Goal: Transaction & Acquisition: Book appointment/travel/reservation

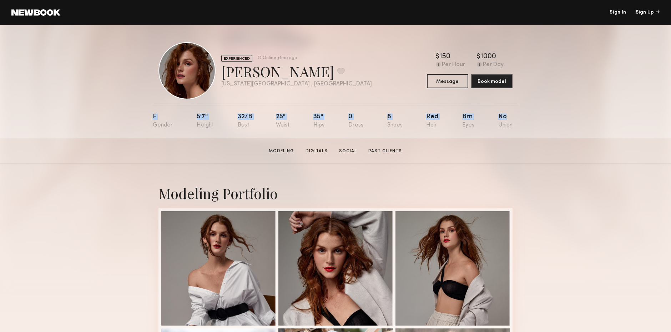
drag, startPoint x: 153, startPoint y: 118, endPoint x: 518, endPoint y: 134, distance: 365.9
click at [518, 134] on div "EXPERIENCED Online +1mo ago [PERSON_NAME] Favorite [US_STATE][GEOGRAPHIC_DATA] …" at bounding box center [335, 81] width 671 height 113
click at [453, 127] on div "F 5'7" 32/b 25" 35" 0 8 Red Brn No" at bounding box center [333, 121] width 360 height 33
click at [246, 124] on div "32/b" at bounding box center [245, 121] width 15 height 15
drag, startPoint x: 200, startPoint y: 126, endPoint x: 214, endPoint y: 126, distance: 13.9
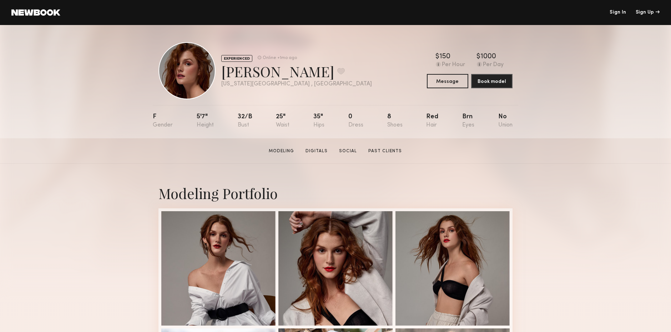
click at [214, 126] on nb-model-profile-props "F 5'7" 32/b 25" 35" 0 8 Red Brn No" at bounding box center [336, 121] width 366 height 33
drag, startPoint x: 432, startPoint y: 126, endPoint x: 348, endPoint y: 112, distance: 85.5
click at [349, 121] on nb-model-profile-props "F 5'7" 32/b 25" 35" 0 8 Red Brn No" at bounding box center [336, 121] width 366 height 33
click at [353, 60] on div "EXPERIENCED Online +1mo ago [PERSON_NAME] Favorite [US_STATE][GEOGRAPHIC_DATA] …" at bounding box center [336, 70] width 354 height 57
click at [350, 126] on div "0" at bounding box center [355, 121] width 15 height 15
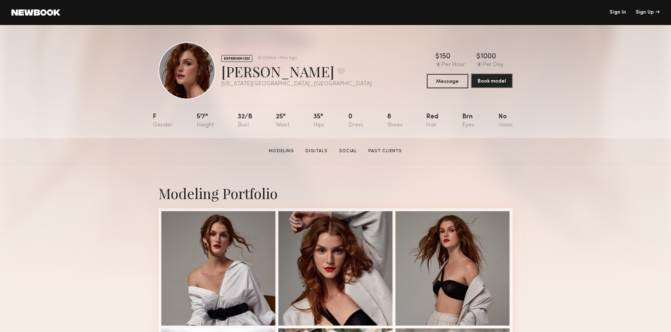
click at [485, 81] on button "Book model" at bounding box center [491, 81] width 41 height 14
drag, startPoint x: 270, startPoint y: 84, endPoint x: 222, endPoint y: 85, distance: 47.5
click at [222, 85] on div "[US_STATE][GEOGRAPHIC_DATA] , [GEOGRAPHIC_DATA]" at bounding box center [296, 84] width 151 height 6
copy div "[US_STATE][GEOGRAPHIC_DATA] , [GEOGRAPHIC_DATA]"
drag, startPoint x: 208, startPoint y: 116, endPoint x: 197, endPoint y: 118, distance: 10.9
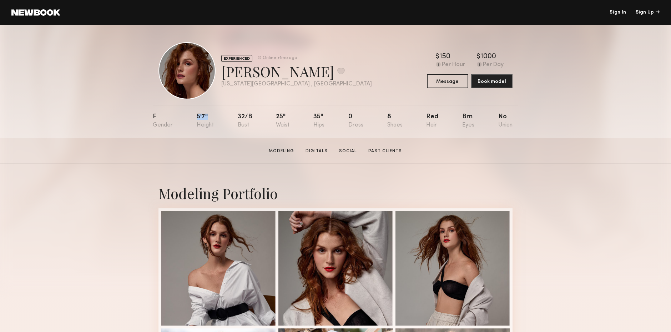
click at [197, 118] on nb-model-profile-props "F 5'7" 32/b 25" 35" 0 8 Red Brn No" at bounding box center [336, 121] width 366 height 33
copy div "5'7""
drag, startPoint x: 253, startPoint y: 119, endPoint x: 238, endPoint y: 117, distance: 15.1
click at [238, 117] on nb-model-profile-props "F 5'7" 32/b 25" 35" 0 8 Red Brn No" at bounding box center [336, 121] width 366 height 33
copy div "32/b"
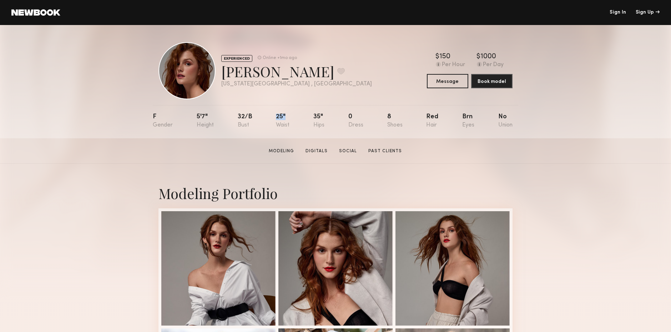
drag, startPoint x: 274, startPoint y: 119, endPoint x: 284, endPoint y: 117, distance: 10.6
click at [284, 117] on nb-model-profile-props "F 5'7" 32/b 25" 35" 0 8 Red Brn No" at bounding box center [336, 121] width 366 height 33
copy div "25""
drag, startPoint x: 324, startPoint y: 116, endPoint x: 314, endPoint y: 118, distance: 10.6
click at [314, 118] on nb-model-profile-props "F 5'7" 32/b 25" 35" 0 8 Red Brn No" at bounding box center [336, 121] width 366 height 33
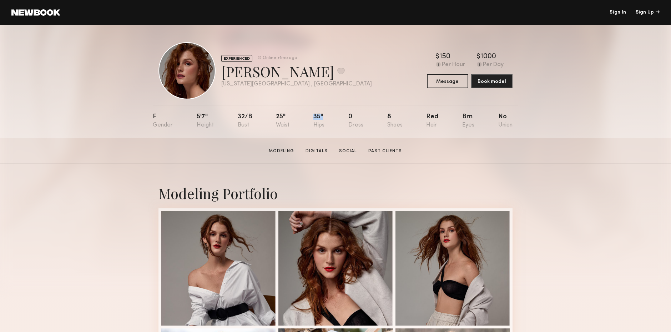
copy div "35""
drag, startPoint x: 391, startPoint y: 118, endPoint x: 386, endPoint y: 118, distance: 5.7
click at [386, 118] on nb-model-profile-props "F 5'7" 32/b 25" 35" 0 8 Red Brn No" at bounding box center [336, 121] width 366 height 33
copy div "8"
drag, startPoint x: 439, startPoint y: 115, endPoint x: 427, endPoint y: 116, distance: 12.5
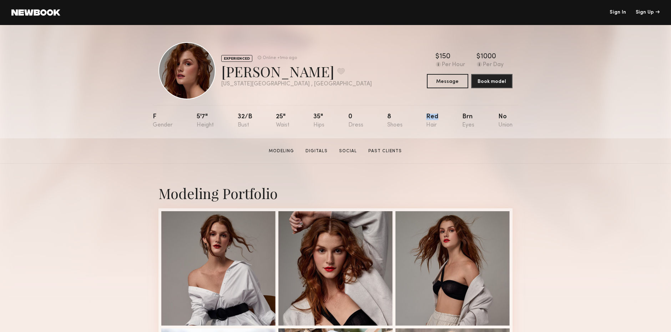
click at [427, 116] on nb-model-profile-props "F 5'7" 32/b 25" 35" 0 8 Red Brn No" at bounding box center [336, 121] width 366 height 33
copy div "Red"
drag, startPoint x: 472, startPoint y: 116, endPoint x: 461, endPoint y: 119, distance: 11.1
click at [461, 119] on nb-model-profile-props "F 5'7" 32/b 25" 35" 0 8 Red Brn No" at bounding box center [336, 121] width 366 height 33
copy div "Brn"
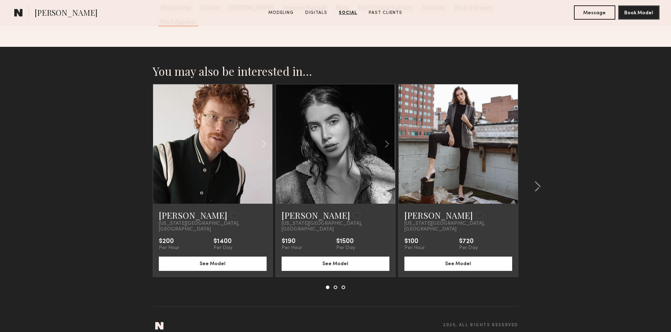
scroll to position [1133, 0]
